Goal: Transaction & Acquisition: Purchase product/service

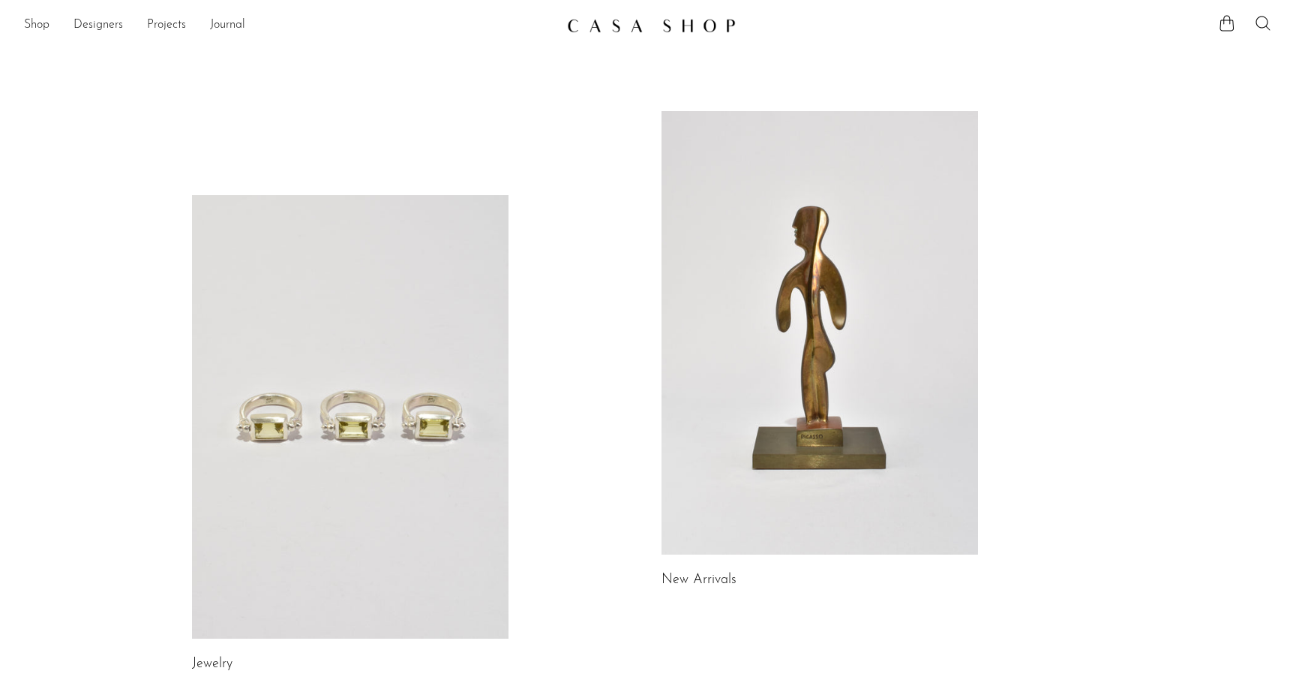
click at [442, 272] on link at bounding box center [350, 416] width 317 height 443
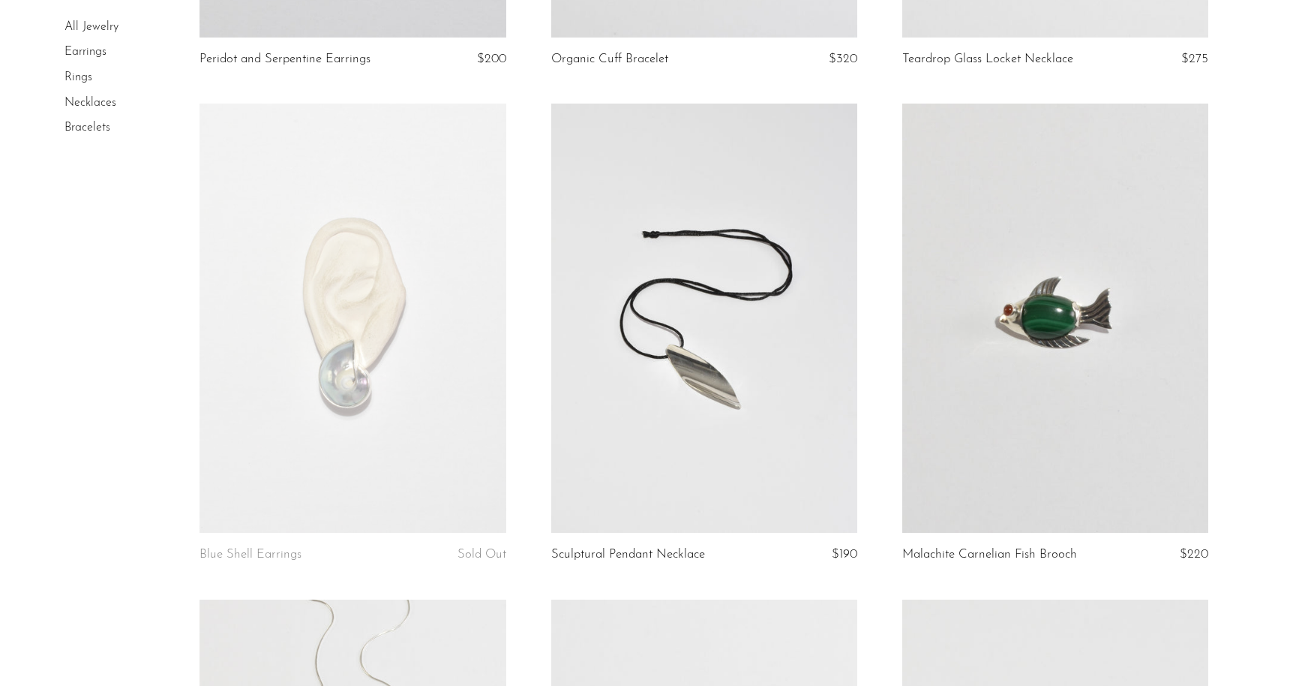
scroll to position [2576, 0]
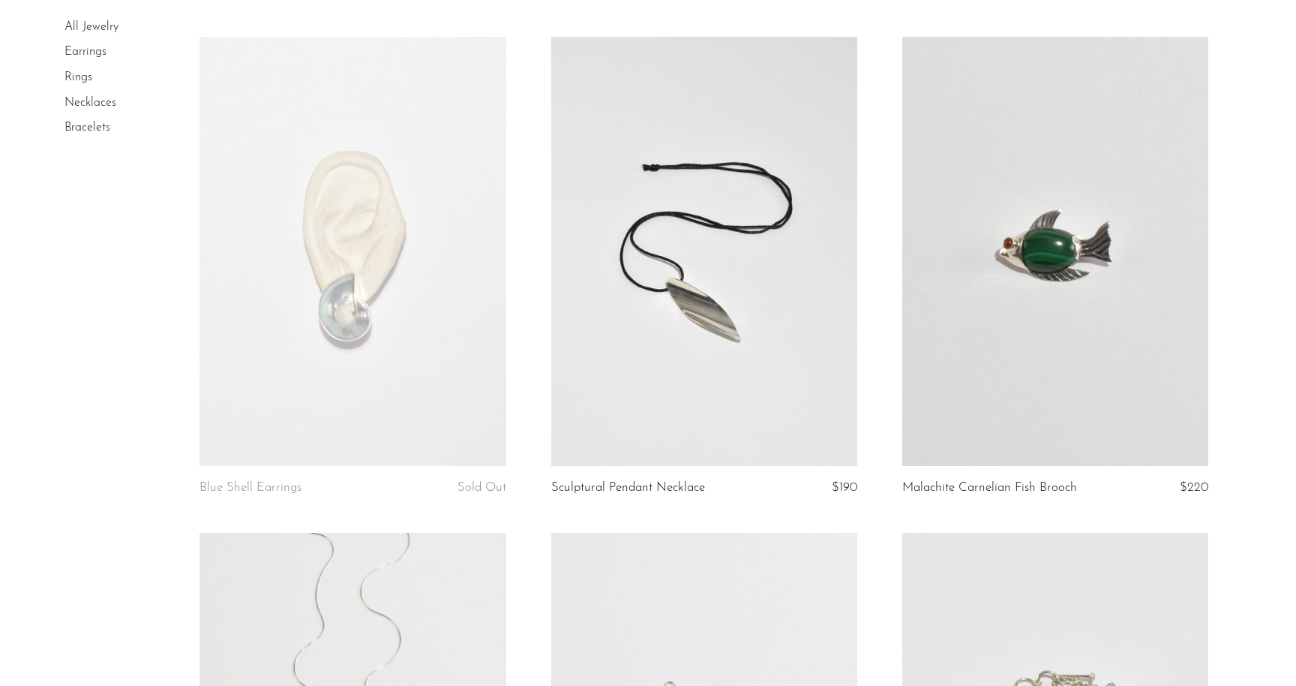
click at [100, 53] on link "Earrings" at bounding box center [86, 53] width 42 height 12
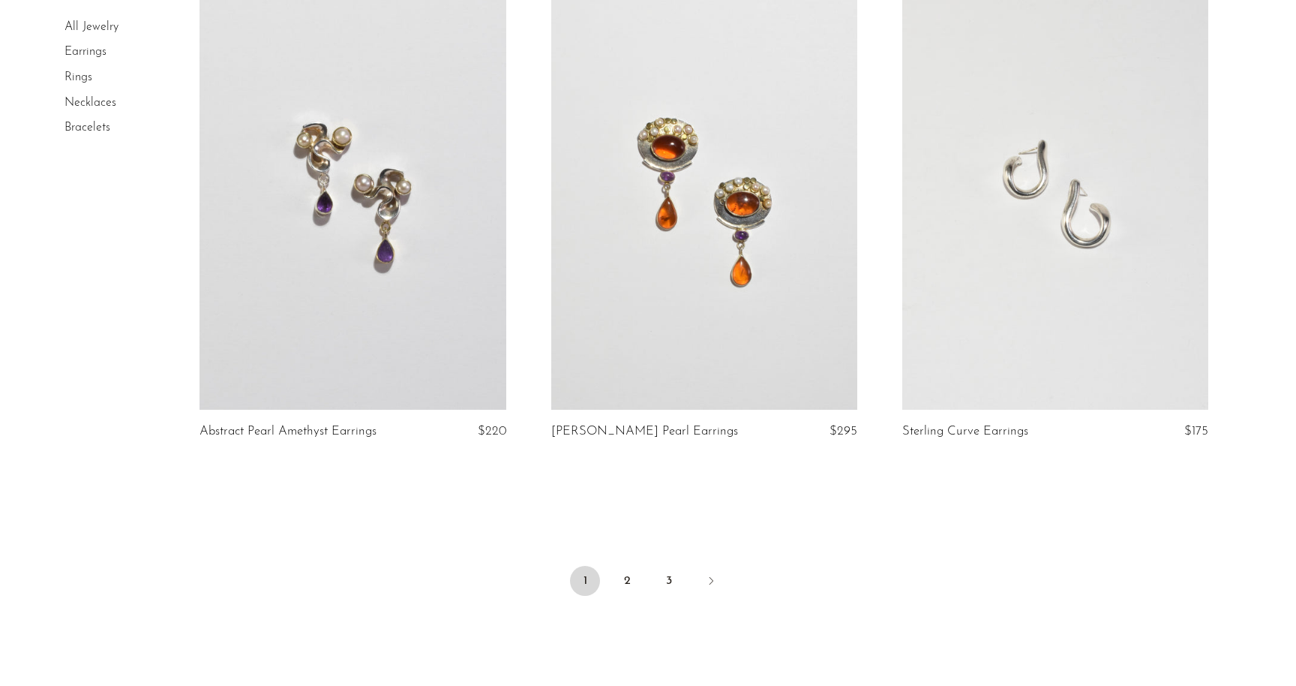
scroll to position [5635, 0]
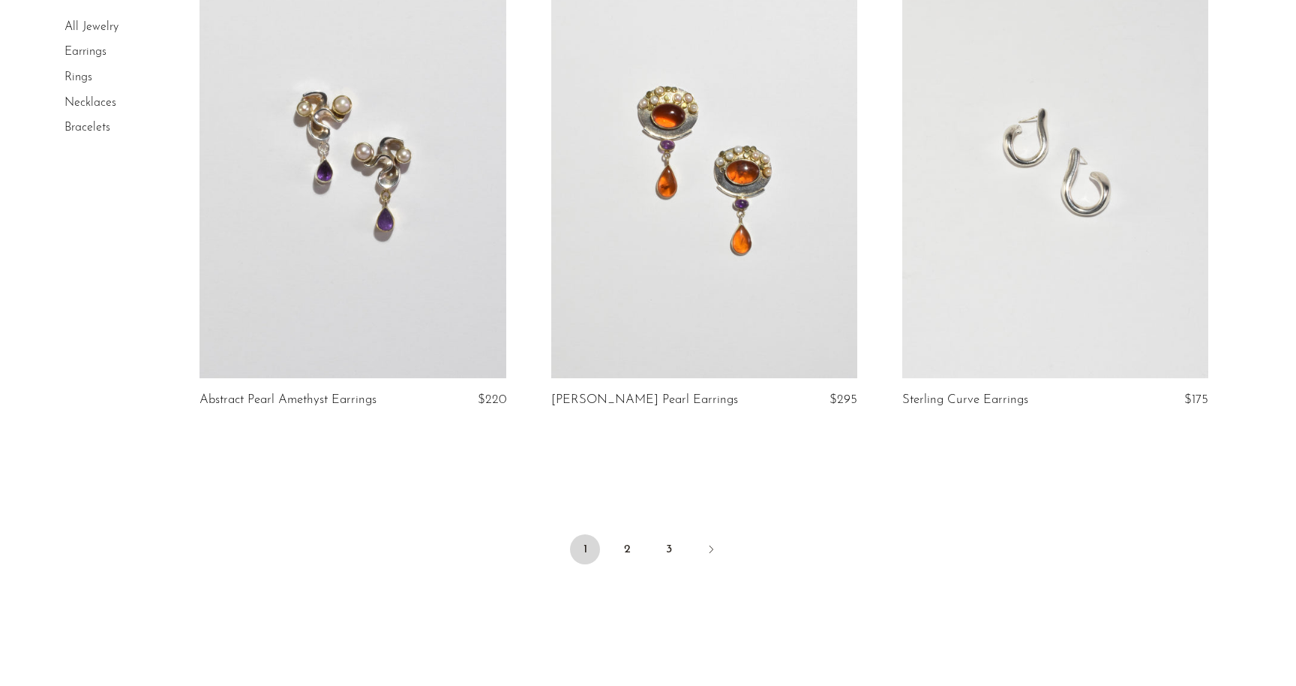
click at [83, 78] on link "Rings" at bounding box center [79, 77] width 28 height 12
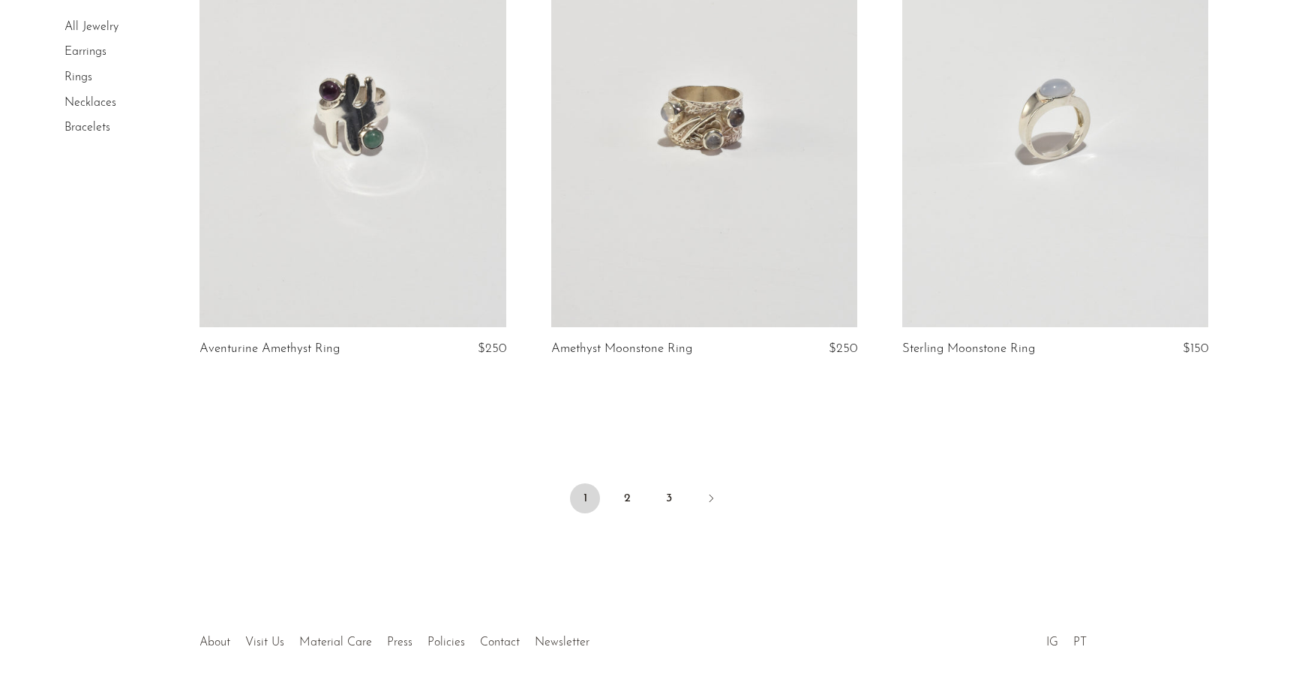
scroll to position [5726, 0]
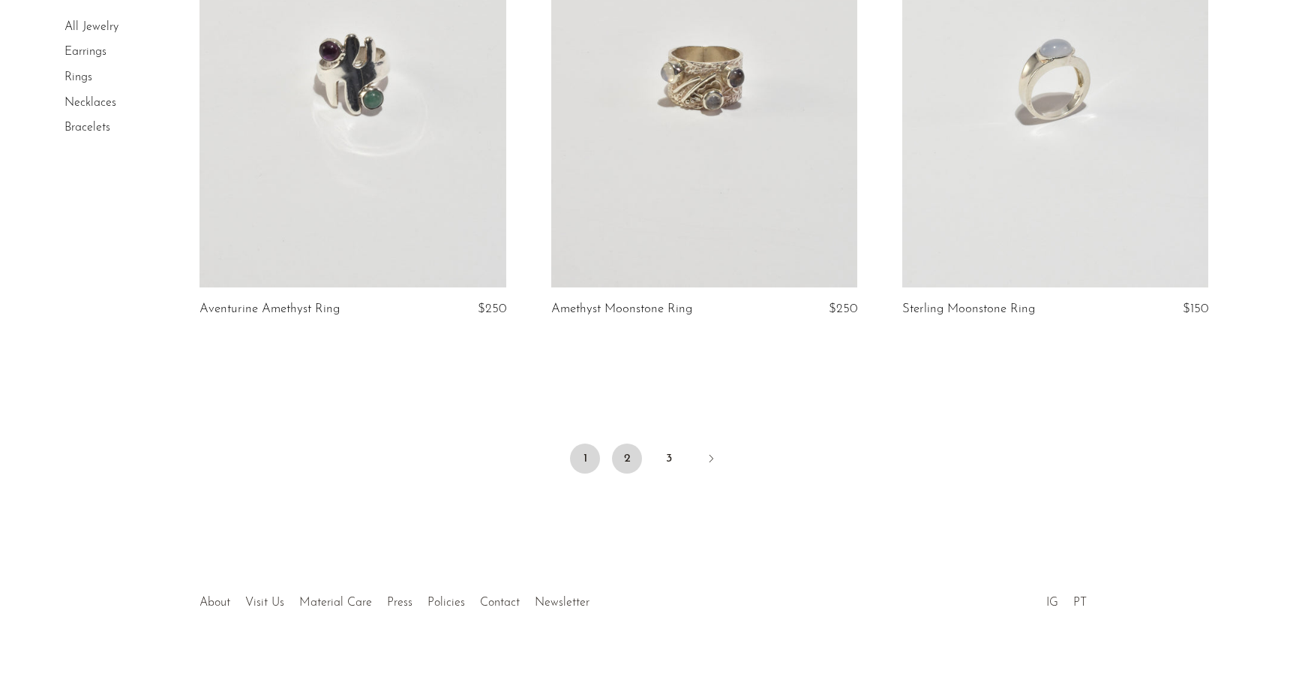
click at [617, 467] on link "2" at bounding box center [627, 458] width 30 height 30
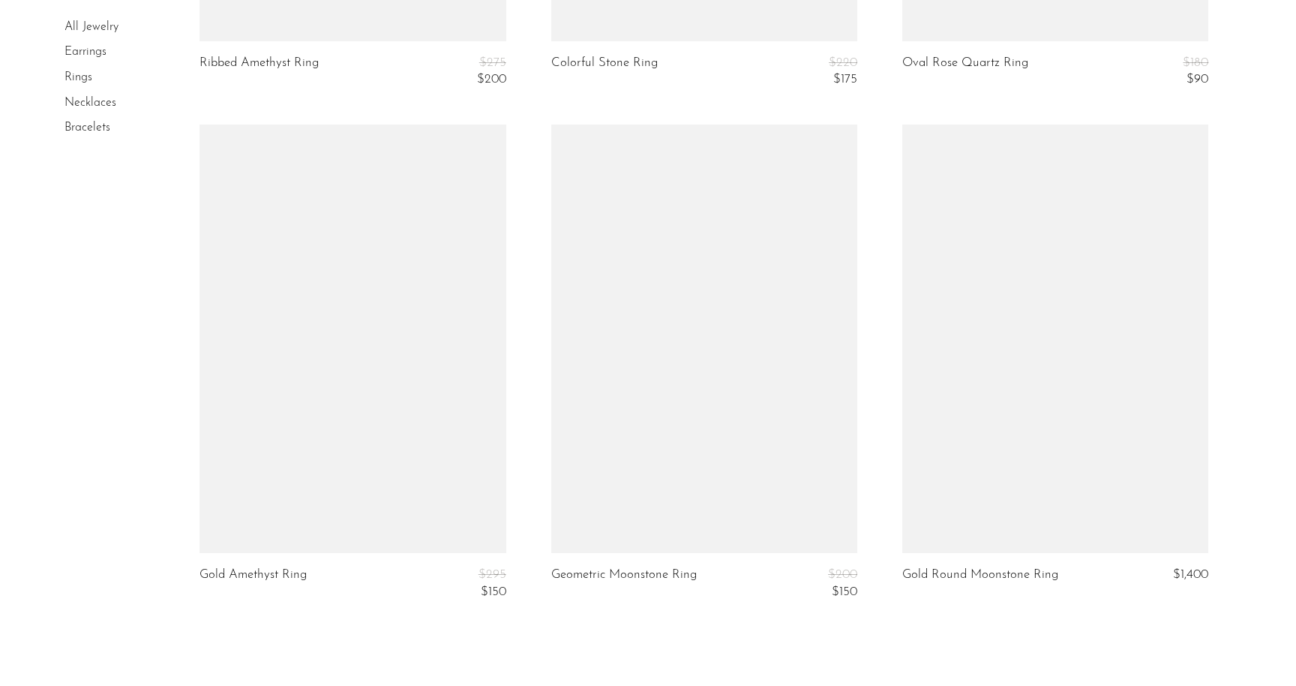
scroll to position [5844, 0]
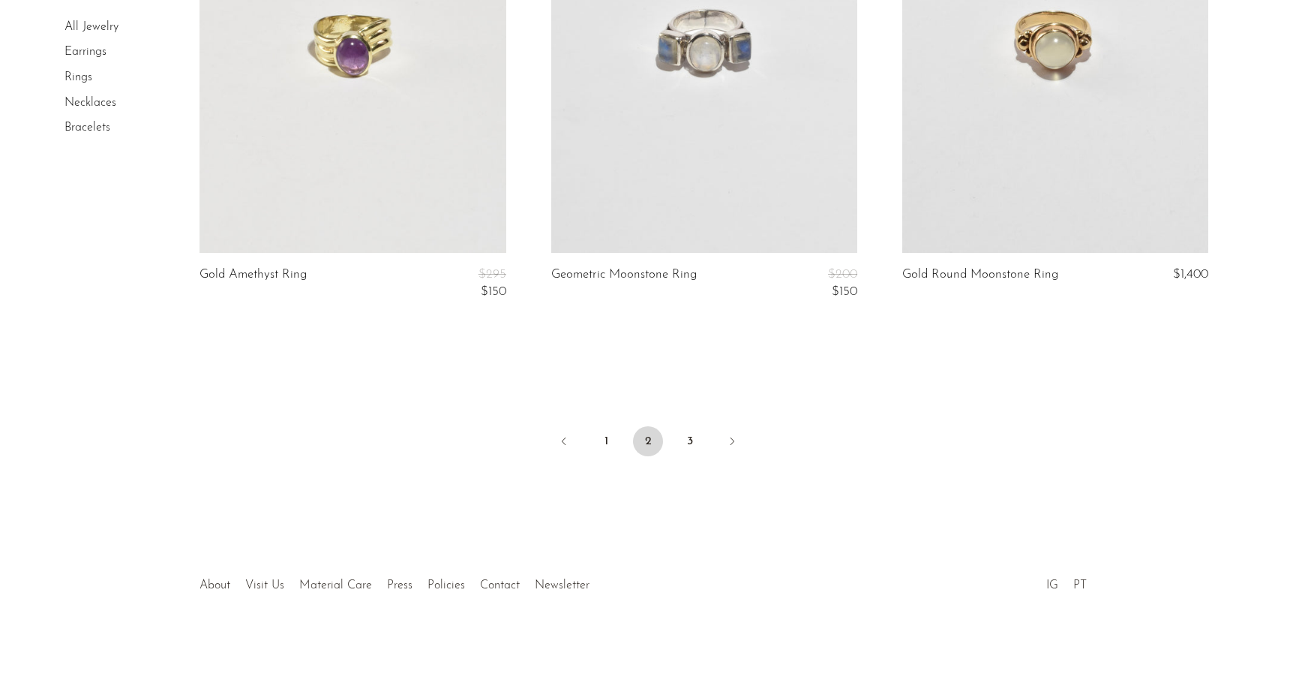
click at [705, 442] on ul "1 2 3" at bounding box center [648, 442] width 960 height 45
click at [695, 442] on link "3" at bounding box center [690, 441] width 30 height 30
